Goal: Find contact information: Find contact information

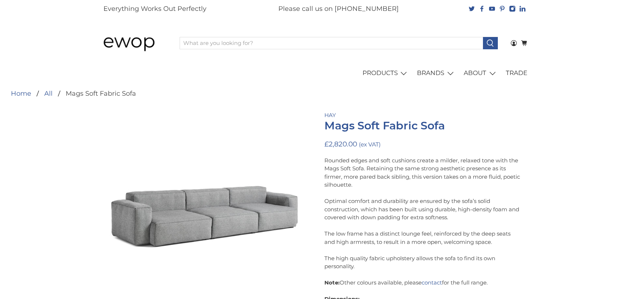
click at [183, 11] on p "Everything Works Out Perfectly" at bounding box center [154, 9] width 103 height 10
click at [378, 8] on p "Please call us on [PHONE_NUMBER]" at bounding box center [338, 9] width 121 height 10
click at [513, 14] on div at bounding box center [497, 9] width 61 height 18
click at [513, 10] on icon at bounding box center [513, 9] width 6 height 6
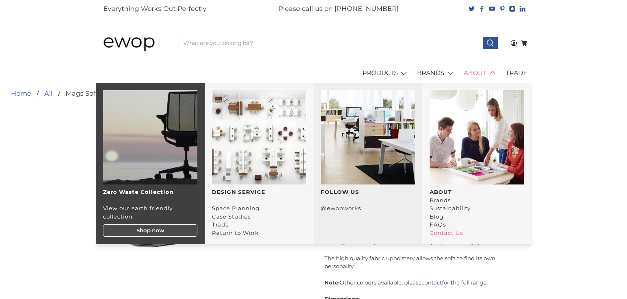
click at [441, 232] on link "Contact Us" at bounding box center [446, 233] width 33 height 7
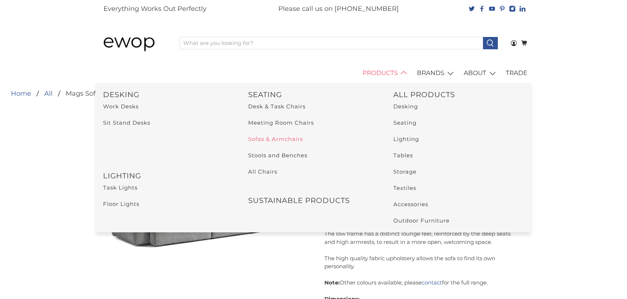
click at [283, 139] on link "Sofas & Armchairs" at bounding box center [275, 139] width 55 height 7
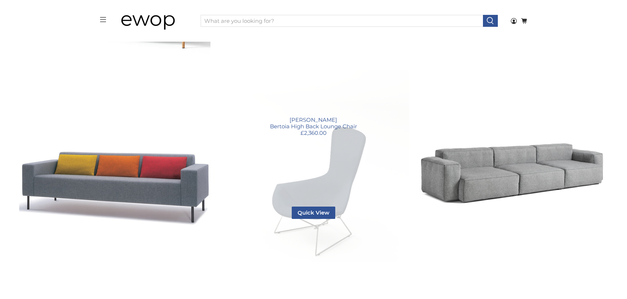
scroll to position [1444, 0]
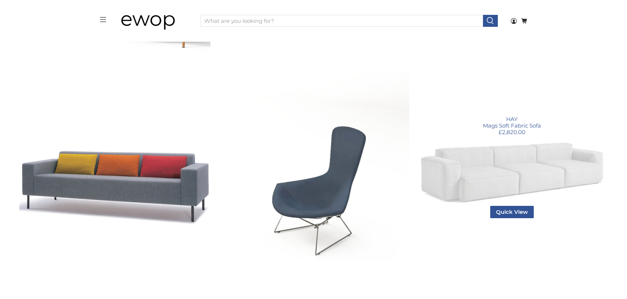
click at [489, 167] on link "Mags Soft Fabric Sofa" at bounding box center [512, 165] width 191 height 191
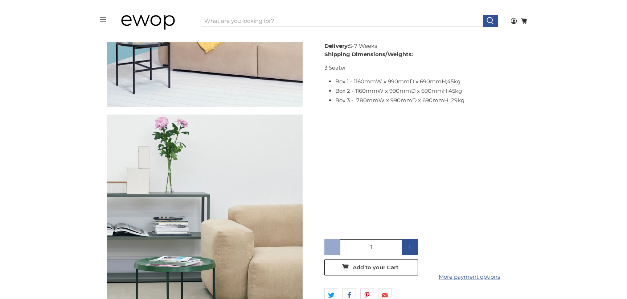
scroll to position [442, 0]
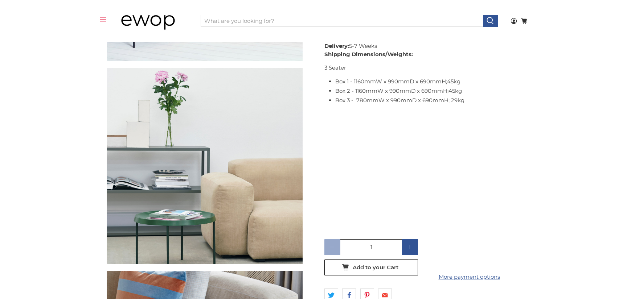
click at [105, 21] on icon "menu" at bounding box center [103, 19] width 7 height 7
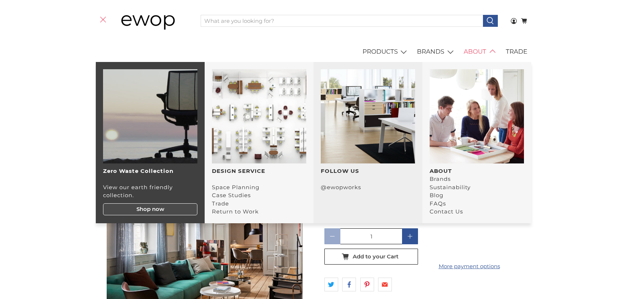
scroll to position [1013, 0]
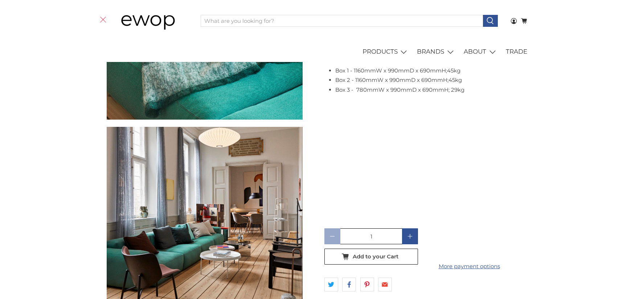
click at [556, 225] on div "HAY Mags Soft Fabric Sofa £2,820.00 (ex VAT) Rounded edges and soft cushions cr…" at bounding box center [313, 228] width 627 height 2265
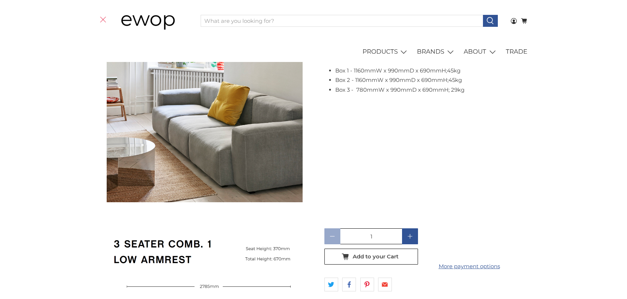
scroll to position [2228, 0]
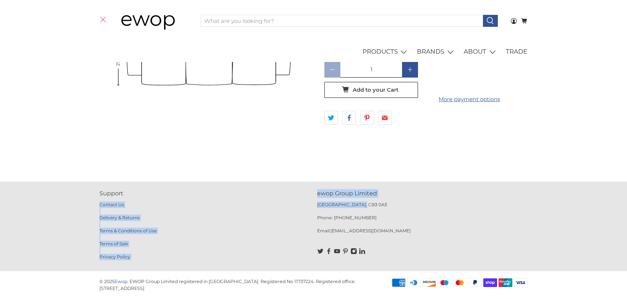
drag, startPoint x: 365, startPoint y: 206, endPoint x: 293, endPoint y: 206, distance: 71.5
click at [293, 206] on div "Support Contact Us Delivery & Returns Terms & Conditions of Use Terms of Sale P…" at bounding box center [314, 226] width 436 height 74
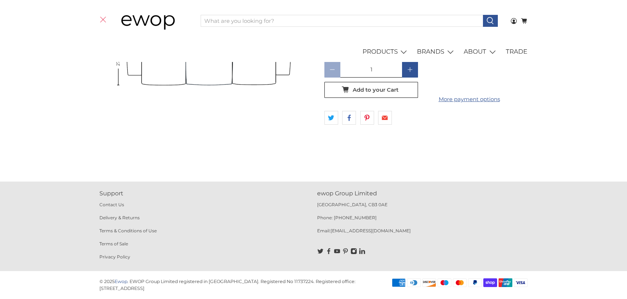
click at [320, 211] on p "[GEOGRAPHIC_DATA], CB3 0AE" at bounding box center [422, 208] width 211 height 13
drag, startPoint x: 318, startPoint y: 203, endPoint x: 376, endPoint y: 205, distance: 57.8
click at [376, 205] on p "[GEOGRAPHIC_DATA], CB3 0AE" at bounding box center [422, 208] width 211 height 13
copy p "[GEOGRAPHIC_DATA], CB3 0AE"
